Goal: Task Accomplishment & Management: Manage account settings

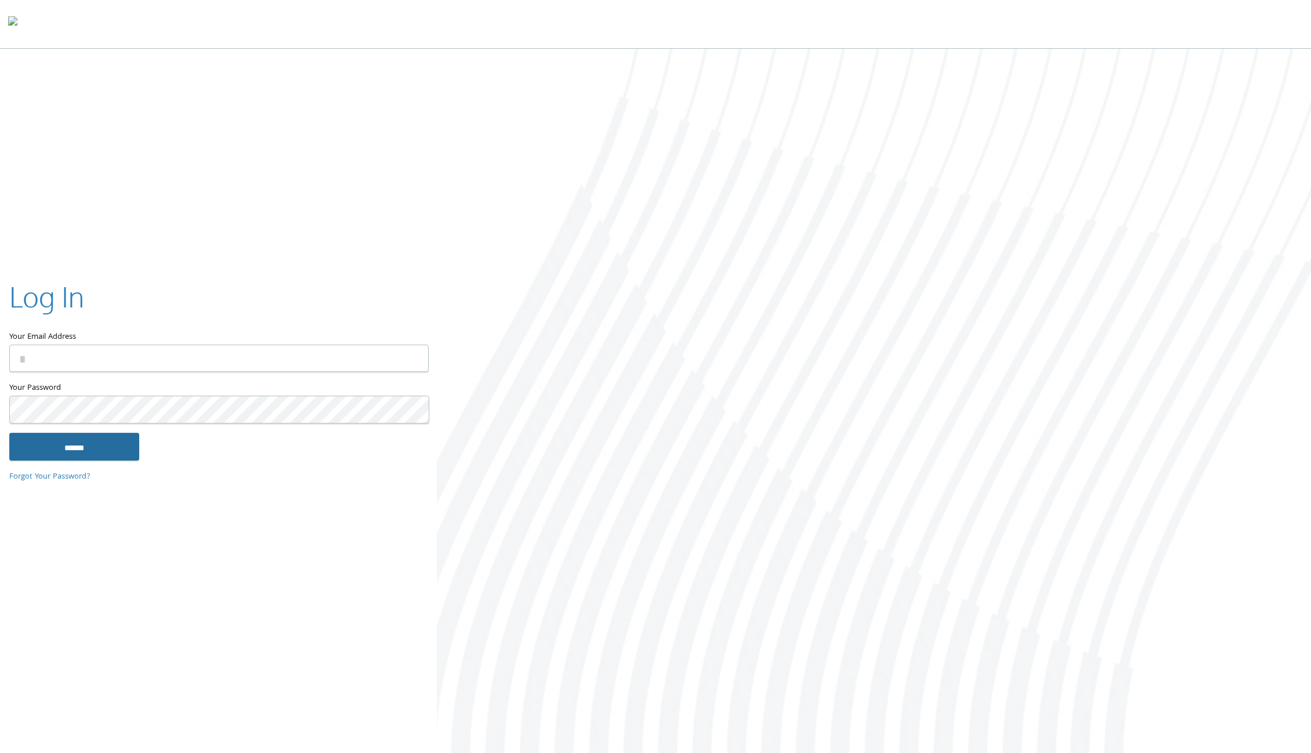
type input "**********"
click at [74, 448] on input "******" at bounding box center [74, 447] width 130 height 28
type input "**********"
click at [97, 451] on input "******" at bounding box center [74, 447] width 130 height 28
